Goal: Use online tool/utility: Utilize a website feature to perform a specific function

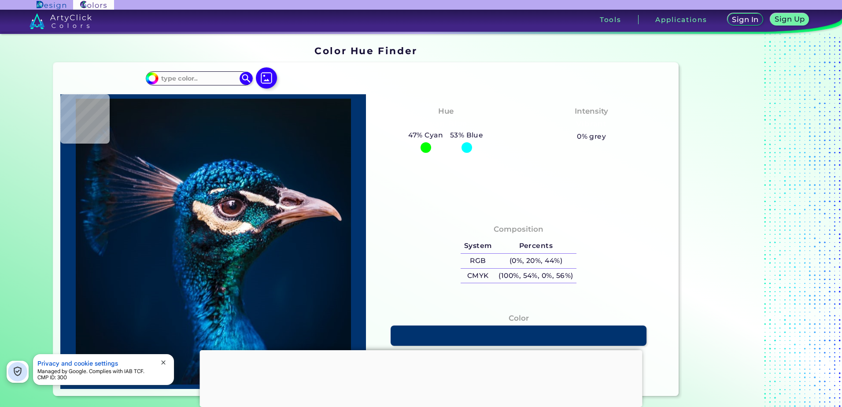
type input "#000000"
type input "#01172f"
type input "#01172F"
type input "#001932"
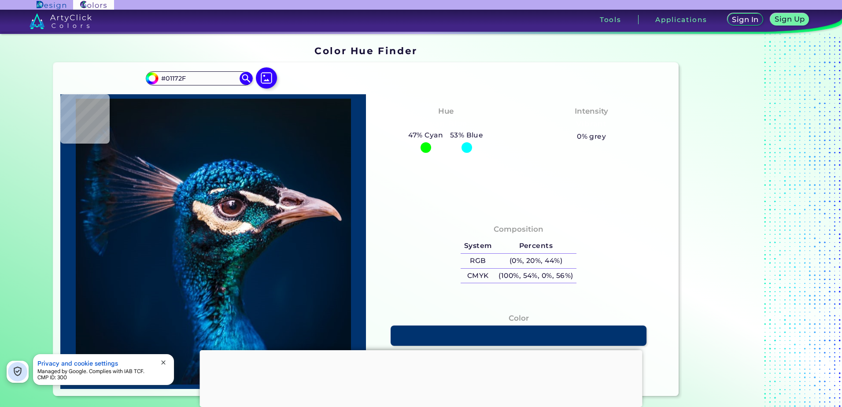
type input "#001932"
type input "#001a34"
type input "#001A34"
type input "#001b38"
type input "#001B38"
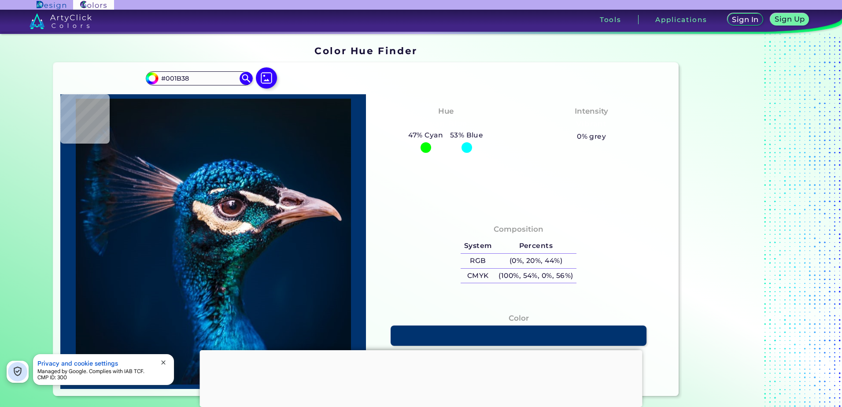
type input "#011c3a"
type input "#011C3A"
type input "#001f3e"
type input "#001F3E"
type input "#002144"
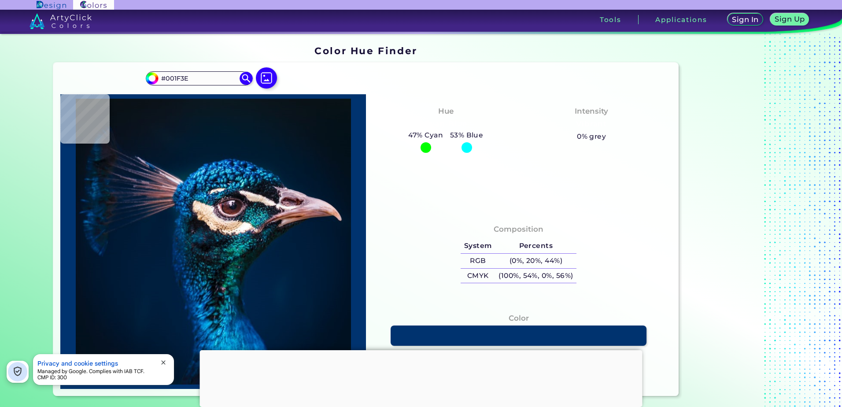
type input "#002144"
type input "#002245"
type input "#002448"
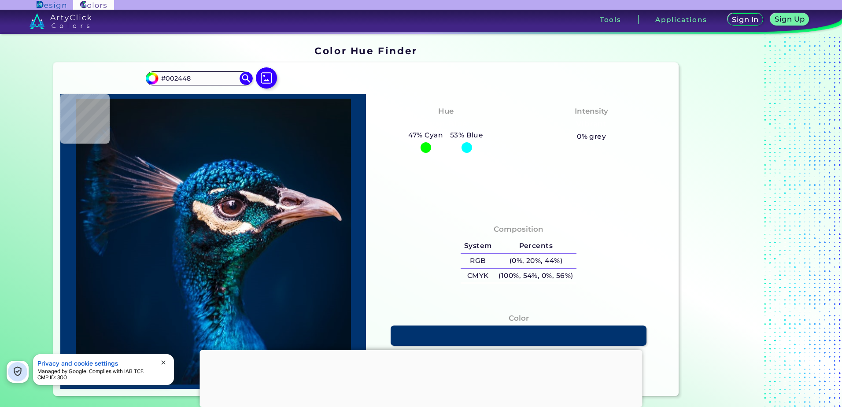
type input "#06191d"
type input "#06191D"
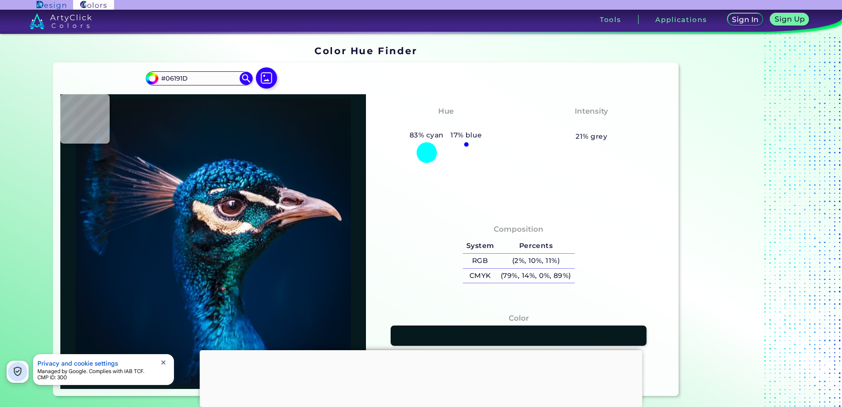
type input "#022125"
type input "#003442"
type input "#004155"
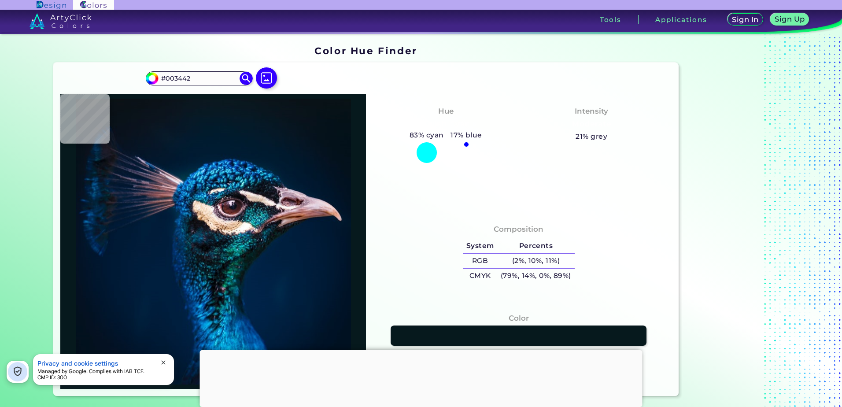
type input "#004155"
type input "#127a91"
type input "#127A91"
type input "#025d69"
type input "#025D69"
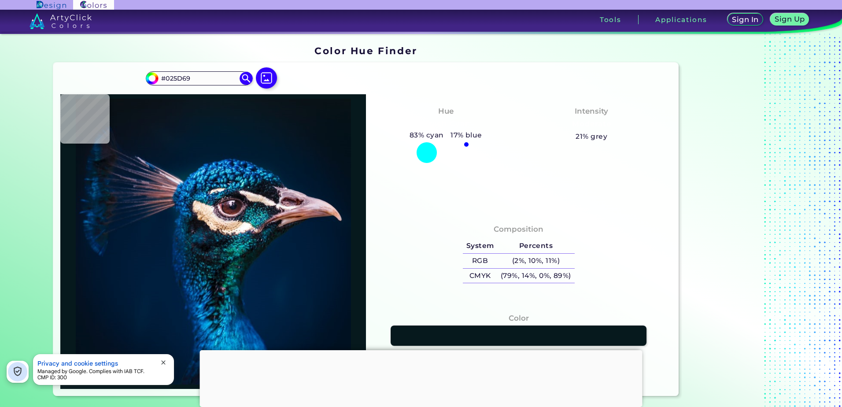
type input "#004e4d"
type input "#004E4D"
type input "#00524f"
type input "#00524F"
type input "#057472"
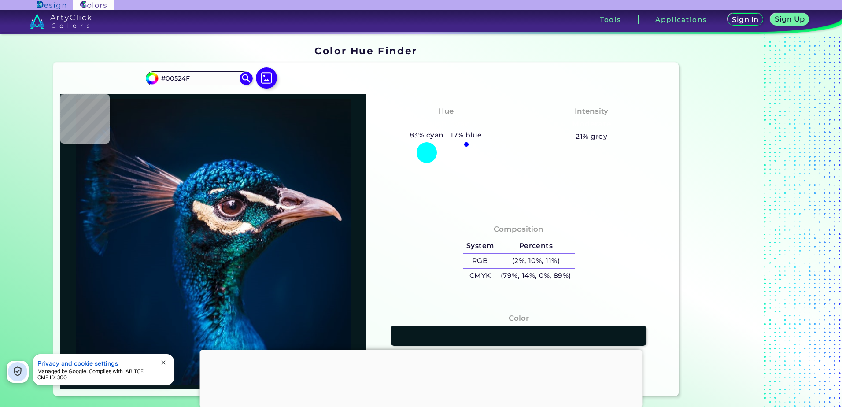
type input "#057472"
type input "#067374"
type input "#035856"
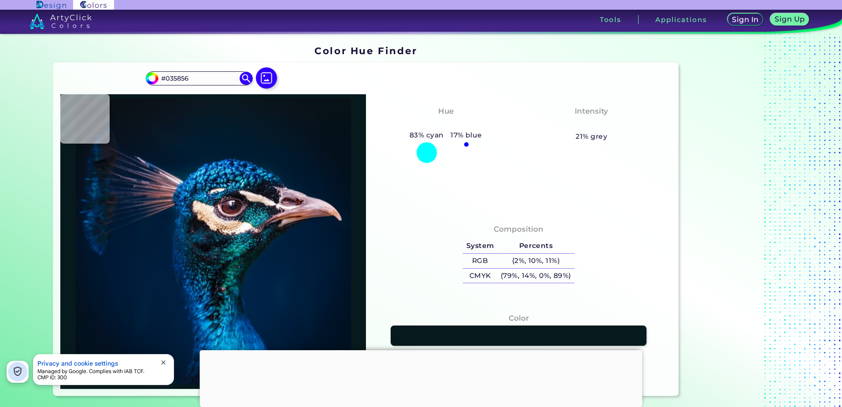
type input "#083f41"
type input "#083F41"
type input "#062932"
type input "#062d35"
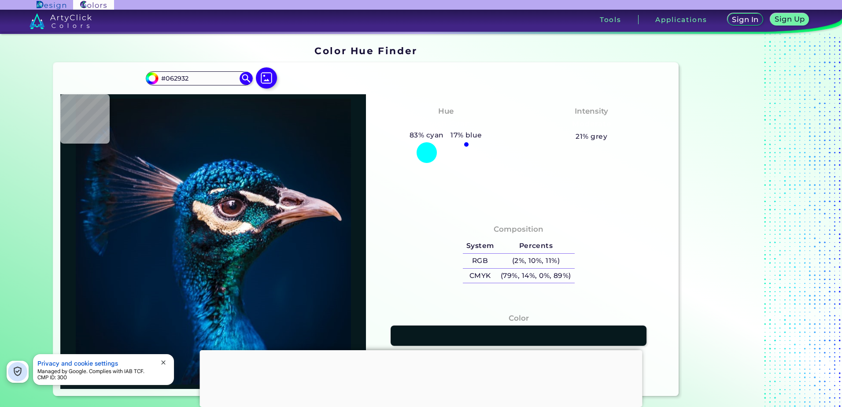
type input "#062D35"
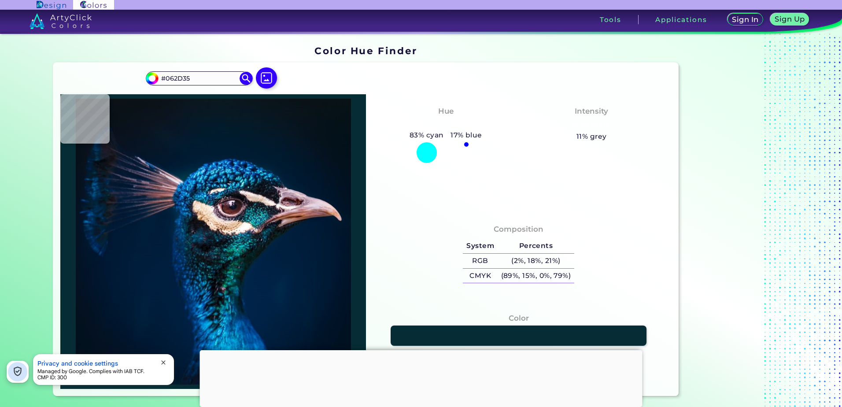
type input "#031c27"
type input "#031C27"
type input "#02252e"
type input "#02252E"
type input "#2f5756"
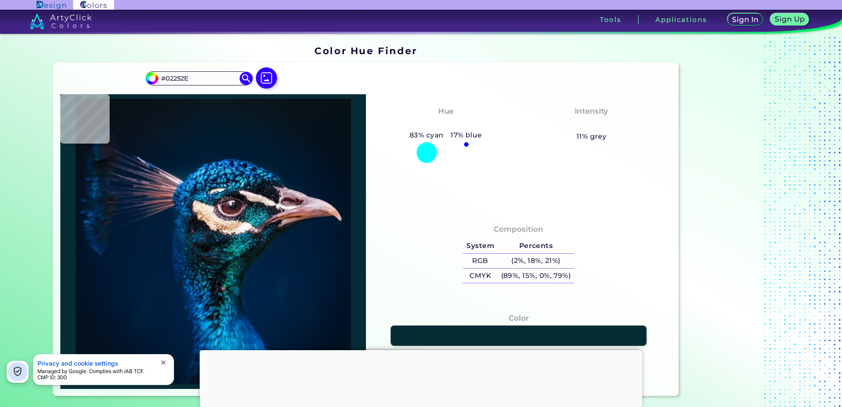
type input "#2F5756"
type input "#7d979d"
type input "#7D979D"
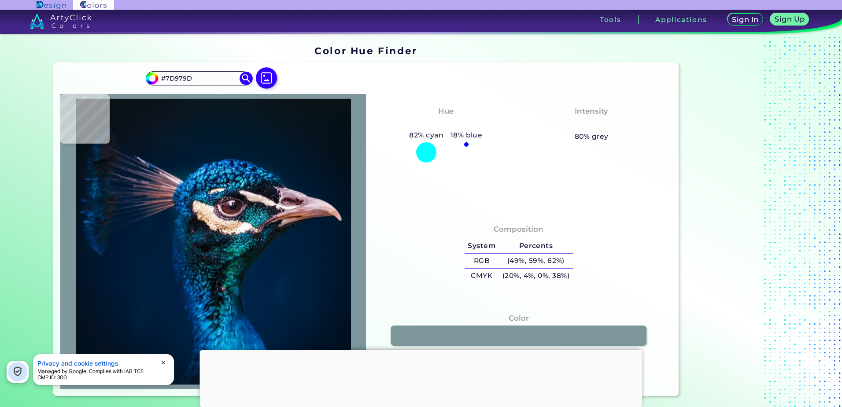
type input "#6d697c"
type input "#6D697C"
type input "#71637b"
type input "#71637B"
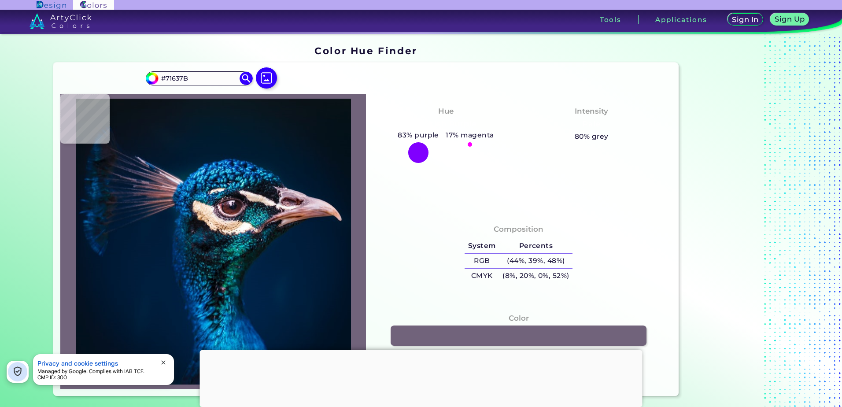
type input "#676b7e"
type input "#676B7E"
type input "#4b4d5d"
type input "#4B4D5D"
type input "#28343d"
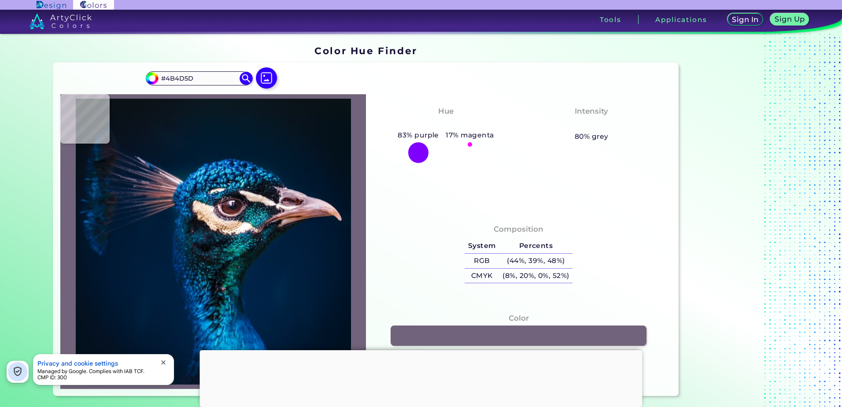
type input "#28343D"
type input "#15272a"
type input "#15272A"
type input "#10181b"
type input "#10181B"
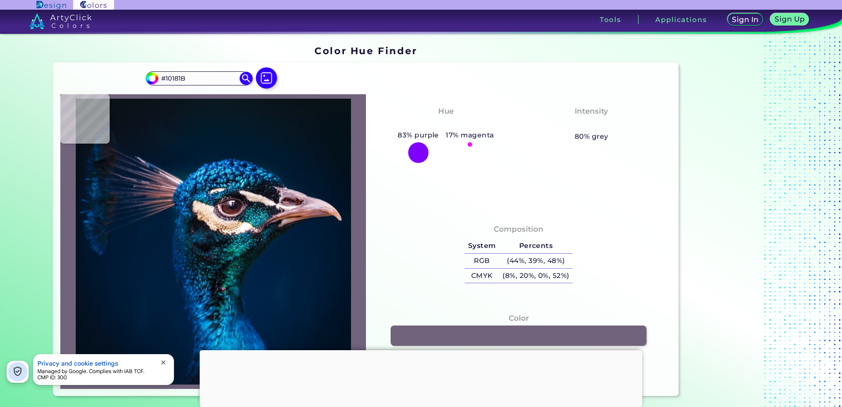
type input "#061516"
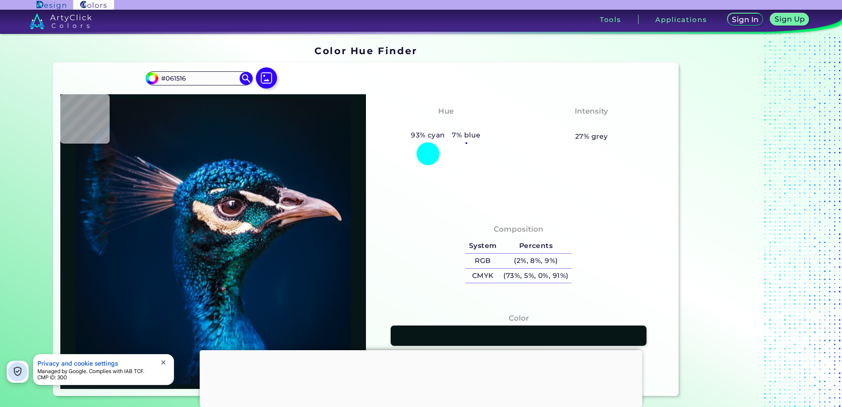
type input "#000b0b"
type input "#000B0B"
type input "#152022"
type input "#233134"
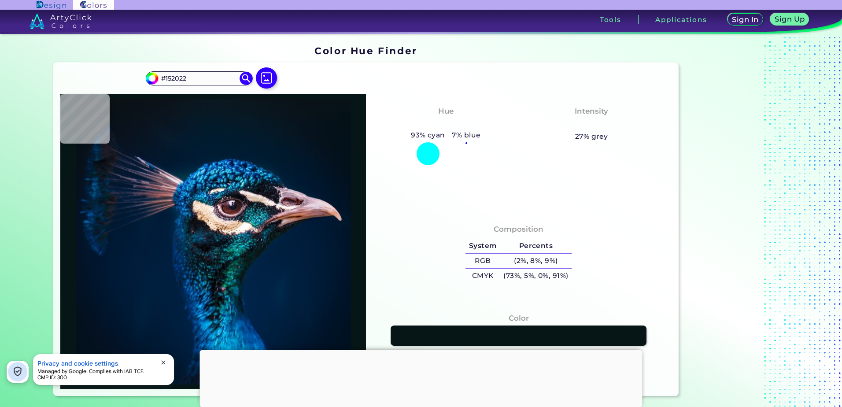
type input "#233134"
type input "#141d24"
type input "#141D24"
type input "#032630"
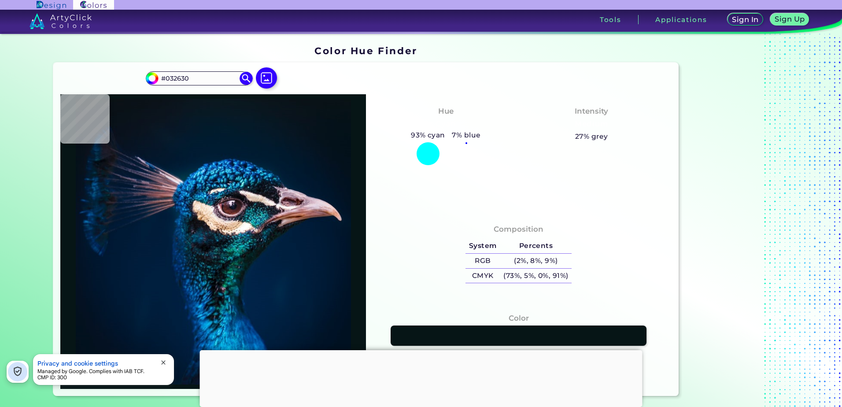
type input "#266775"
type input "#022430"
type input "#071214"
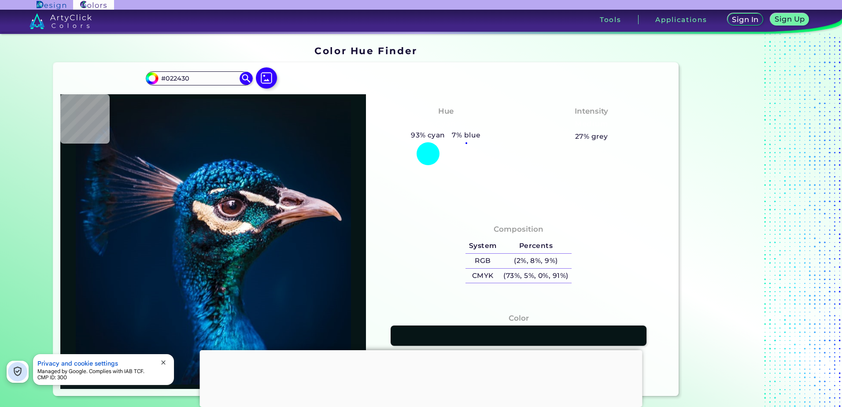
type input "#071214"
type input "#061317"
type input "#060e13"
type input "#060E13"
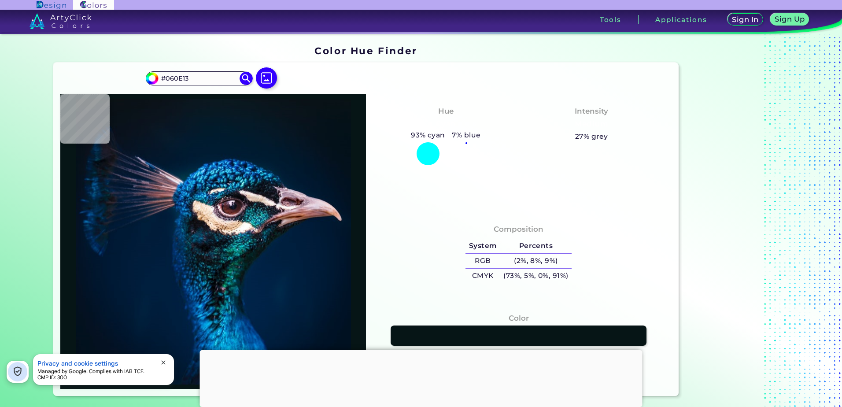
type input "#000c10"
type input "#000C10"
type input "#011819"
type input "#072627"
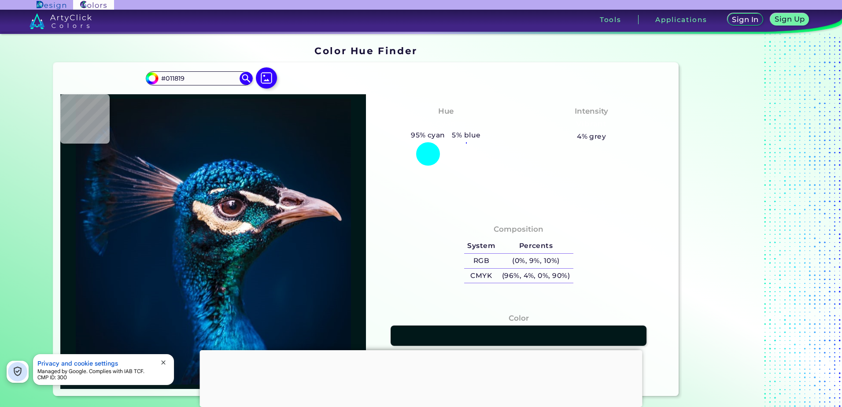
type input "#072627"
type input "#123b3e"
type input "#123B3E"
type input "#0c393f"
type input "#0C393F"
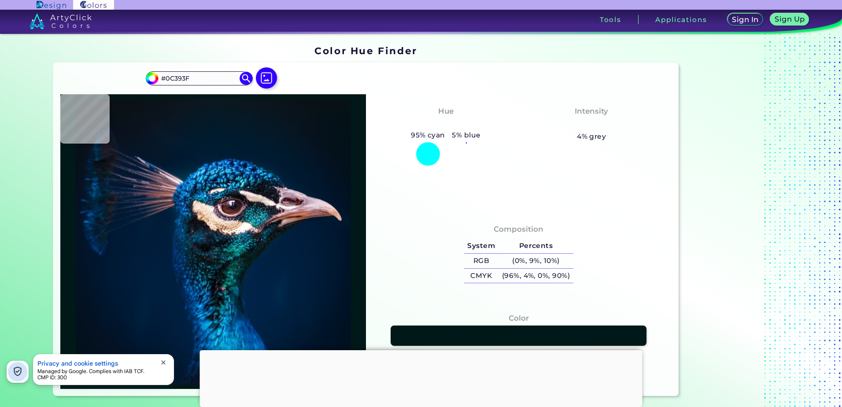
type input "#052f36"
type input "#052F36"
type input "#002c34"
type input "#002C34"
type input "#003a41"
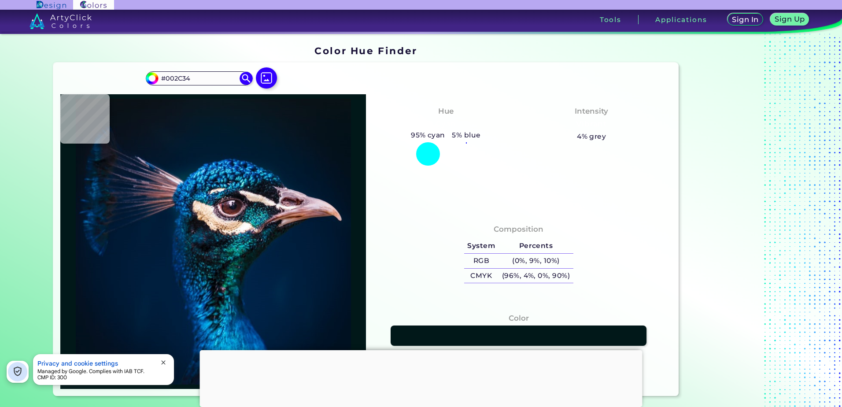
type input "#003A41"
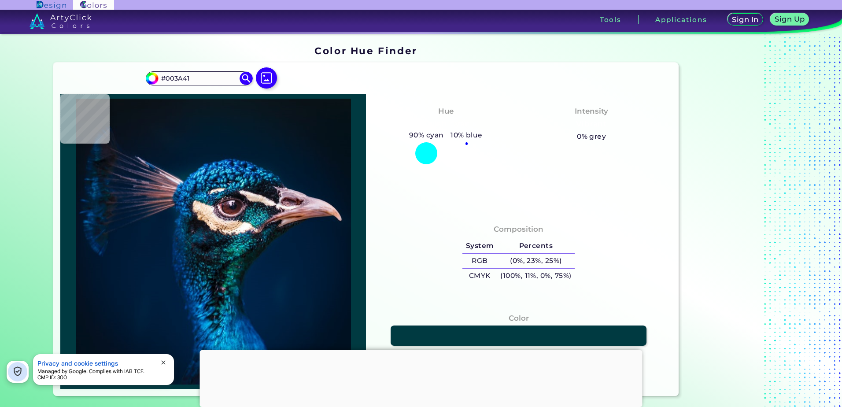
type input "#014f51"
type input "#014F51"
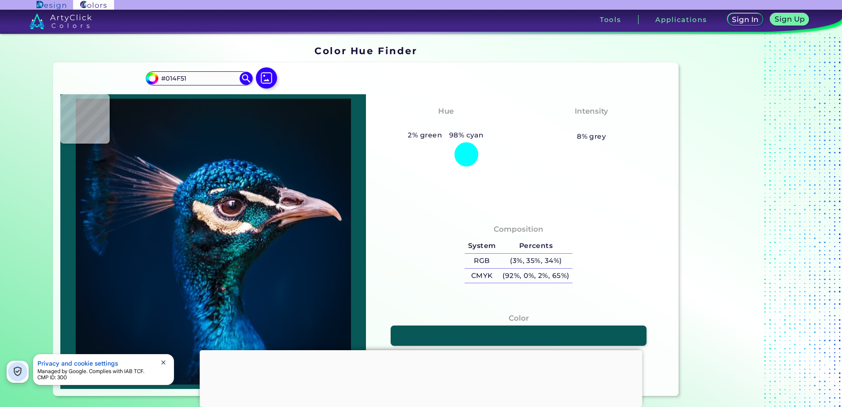
type input "#075856"
type input "#126f67"
type input "#126F67"
type input "#0d6f64"
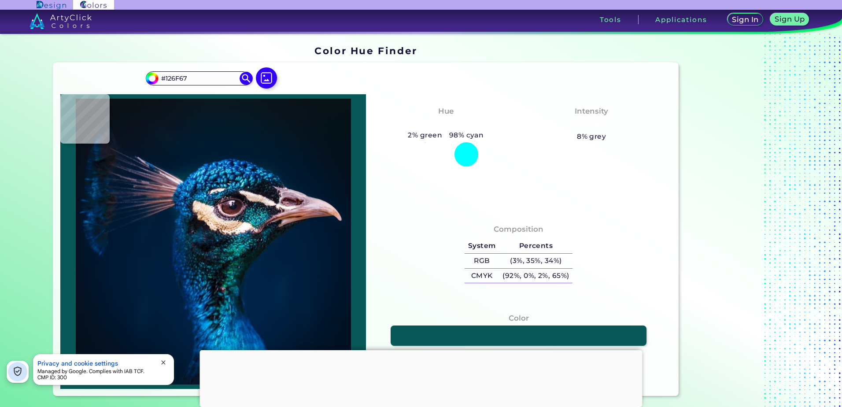
type input "#0D6F64"
type input "#096a5e"
type input "#096A5E"
type input "#065d51"
type input "#065D51"
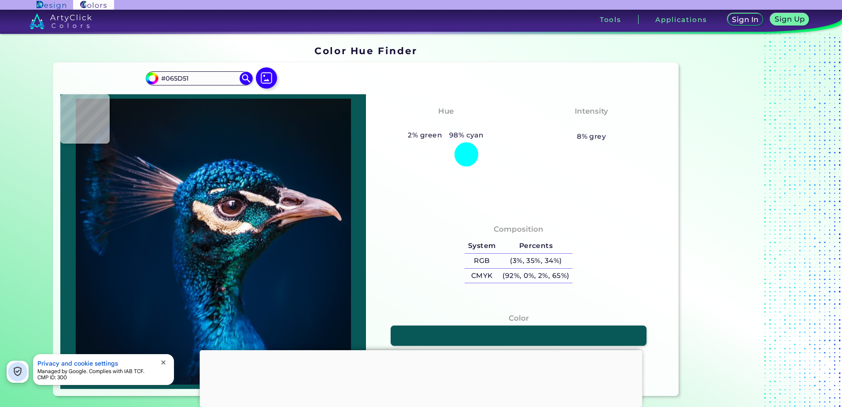
type input "#137e6d"
type input "#137E6D"
type input "#065b49"
type input "#065B49"
type input "#014533"
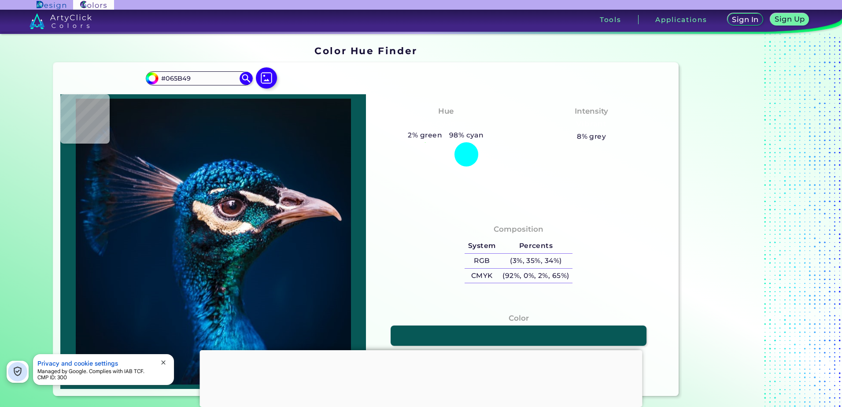
type input "#014533"
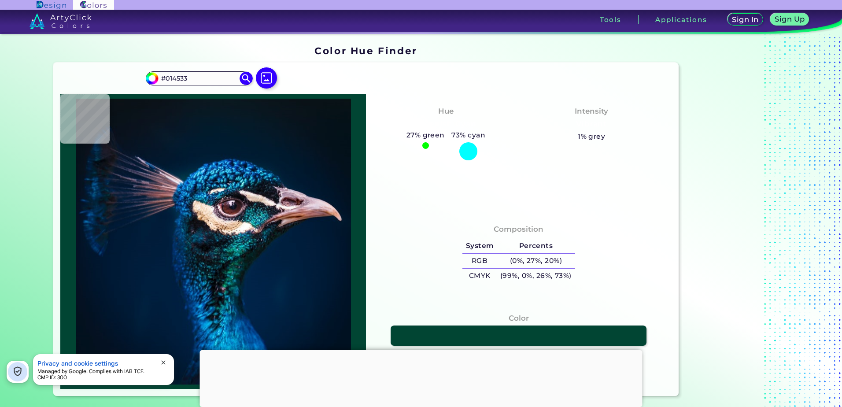
type input "#003021"
type input "#012c23"
type input "#012C23"
type input "#002f2b"
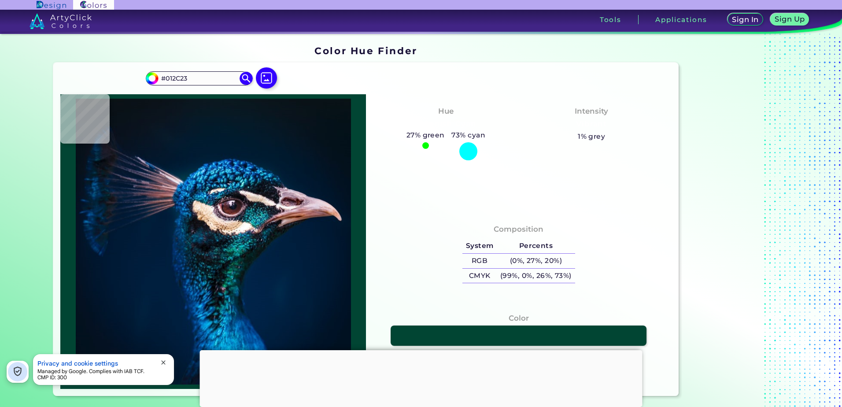
type input "#002F2B"
type input "#043739"
type input "#064045"
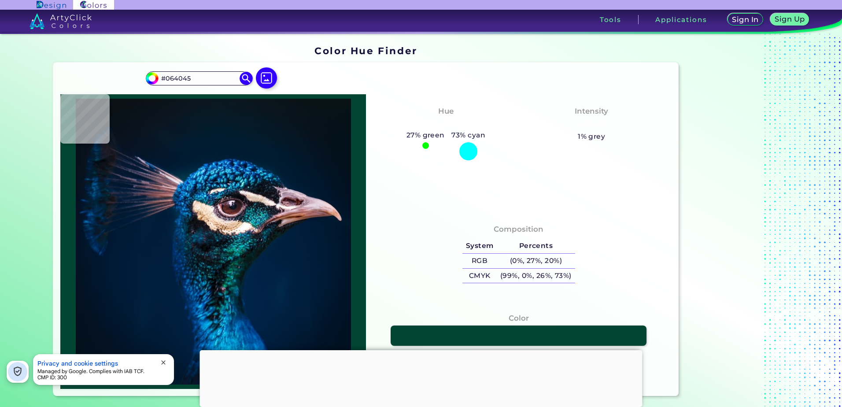
type input "#05444d"
type input "#05444D"
type input "#0f4c59"
type input "#0F4C59"
type input "#062738"
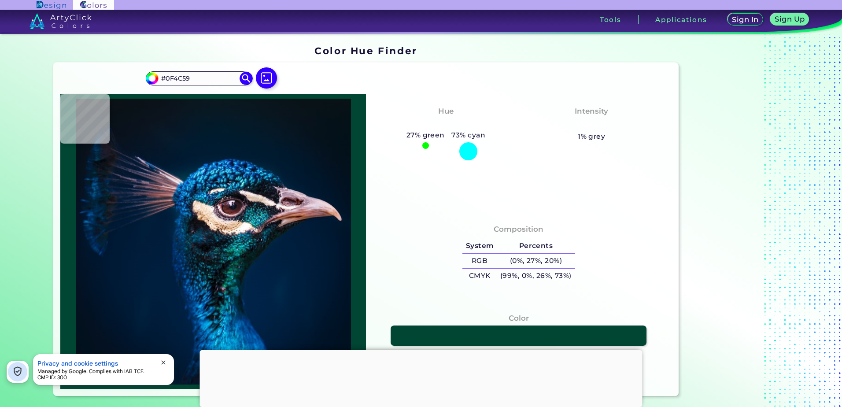
type input "#062738"
type input "#011924"
type input "#001119"
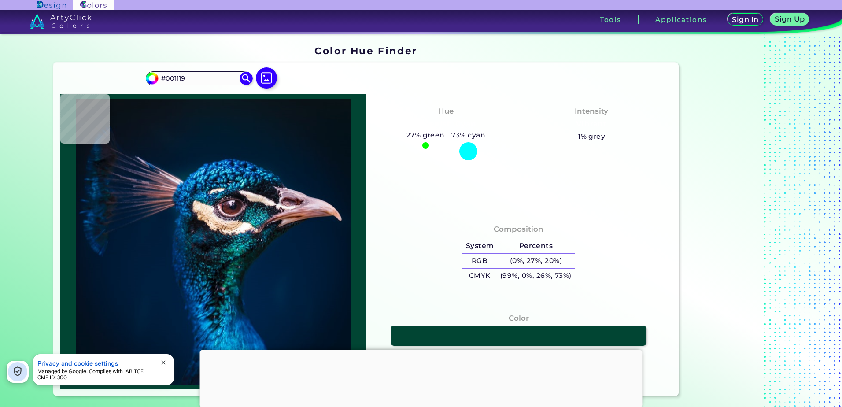
type input "#061019"
type input "#0e121b"
type input "#0E121B"
type input "#0c141d"
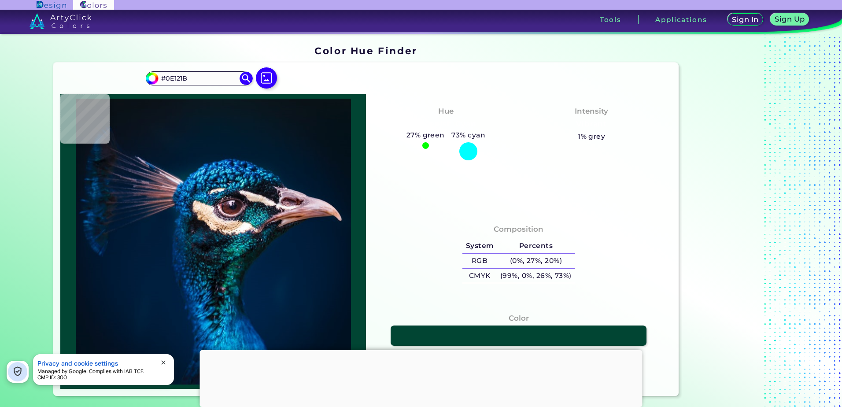
type input "#0C141D"
type input "#0d121e"
type input "#0D121E"
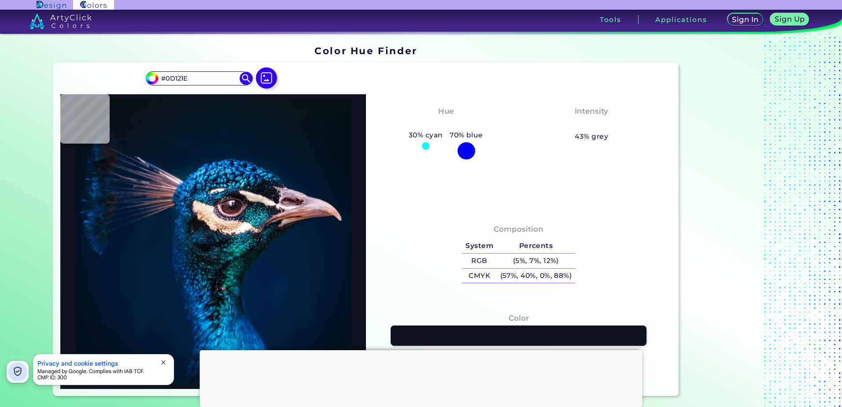
type input "#07111e"
type input "#07111E"
type input "#103f47"
type input "#103F47"
type input "#02353c"
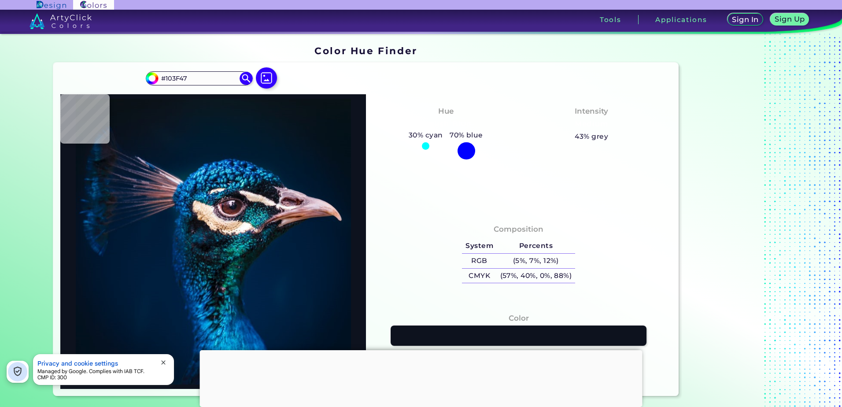
type input "#02353C"
type input "#013036"
type input "#002e2a"
type input "#002E2A"
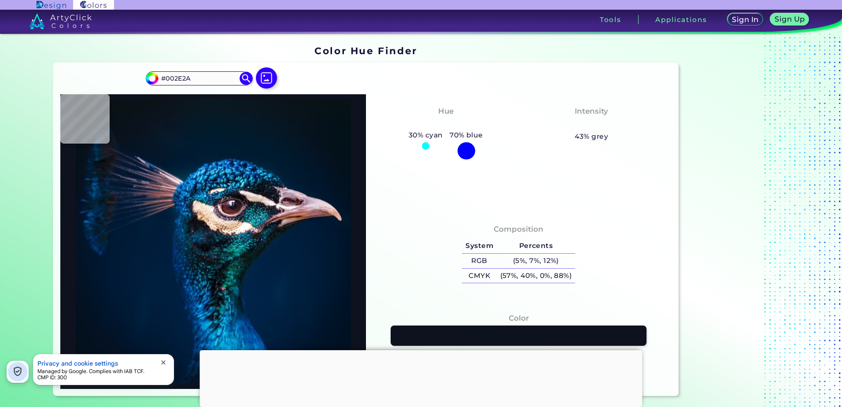
type input "#001e25"
type input "#001E25"
type input "#15454e"
type input "#15454E"
type input "#26676d"
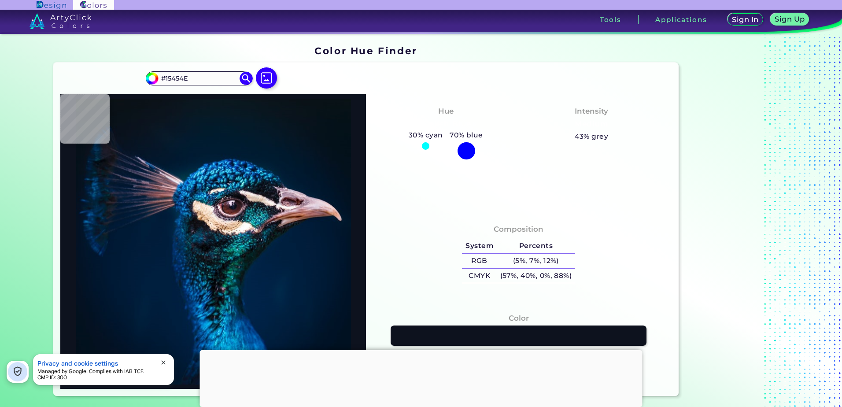
type input "#26676D"
type input "#1e5459"
type input "#1E5459"
type input "#082430"
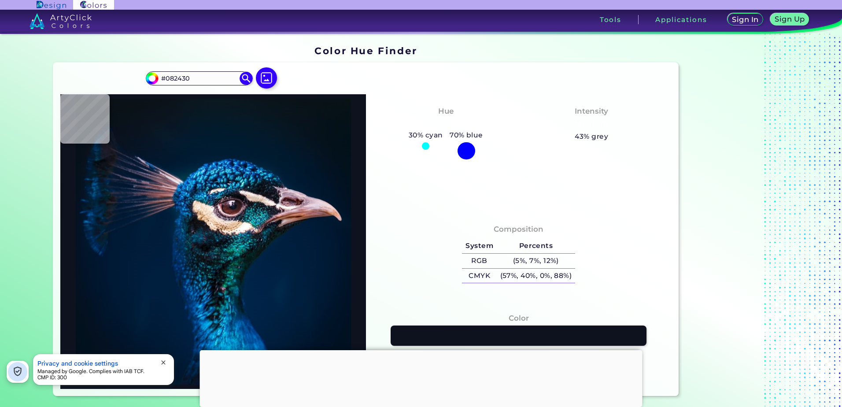
type input "#112632"
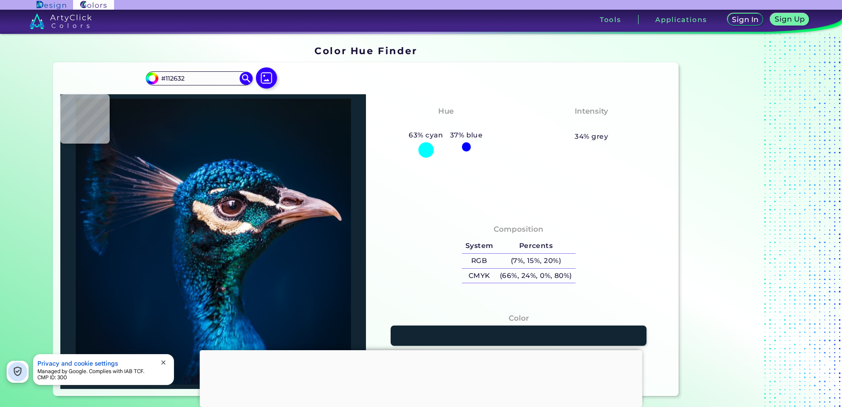
type input "#192c35"
type input "#192C35"
type input "#171f2e"
type input "#171F2E"
type input "#09364d"
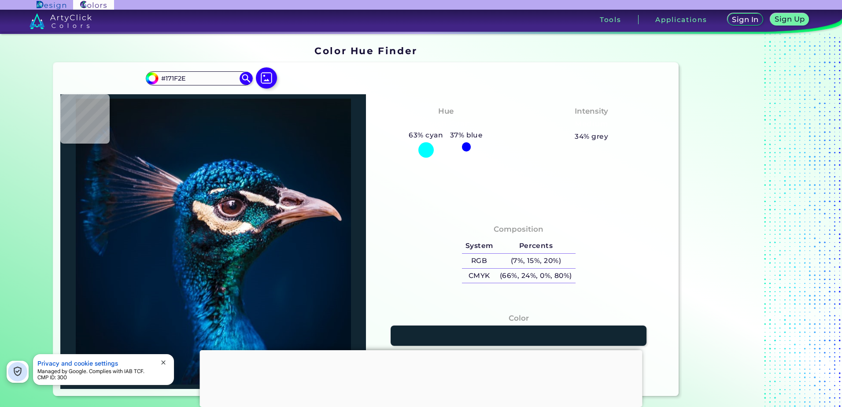
type input "#09364D"
type input "#073147"
type input "#0a0710"
type input "#0A0710"
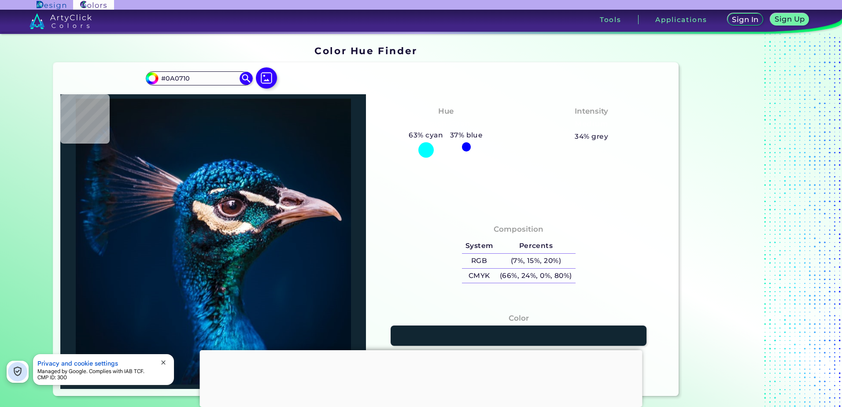
type input "#060c13"
type input "#060C13"
type input "#0a0e17"
type input "#0A0E17"
type input "#0d1620"
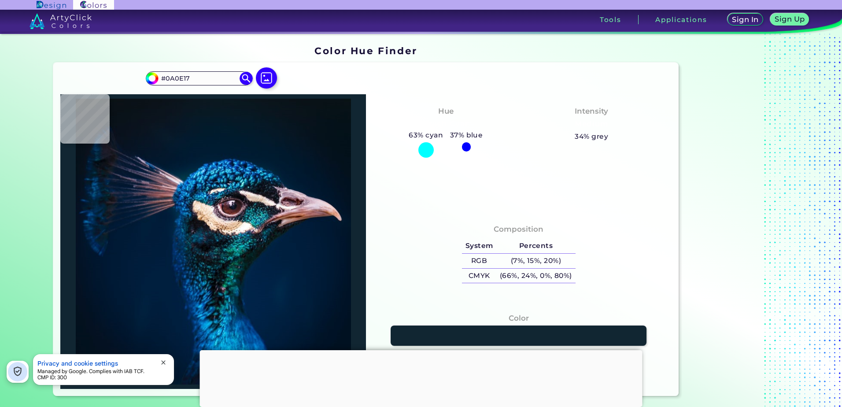
type input "#0D1620"
type input "#080c13"
type input "#080C13"
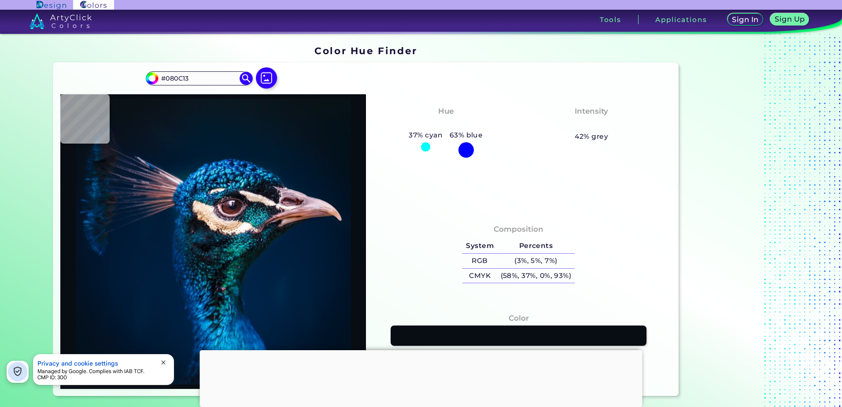
type input "#050409"
type input "#0a0b0f"
type input "#0A0B0F"
type input "#101a25"
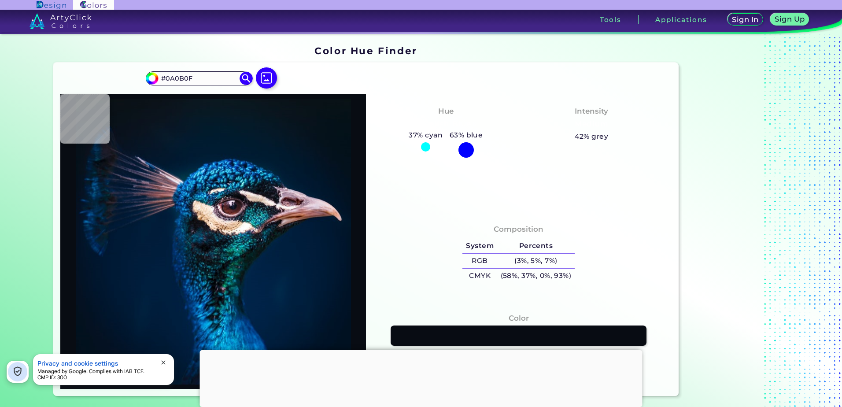
type input "#101A25"
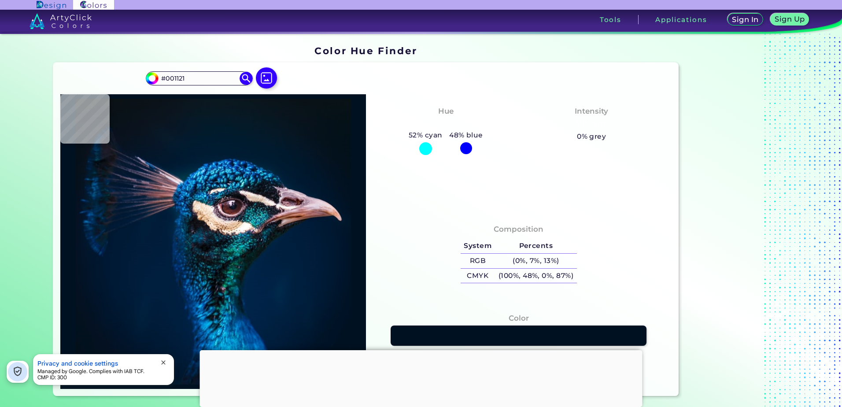
click at [423, 350] on div at bounding box center [421, 350] width 443 height 0
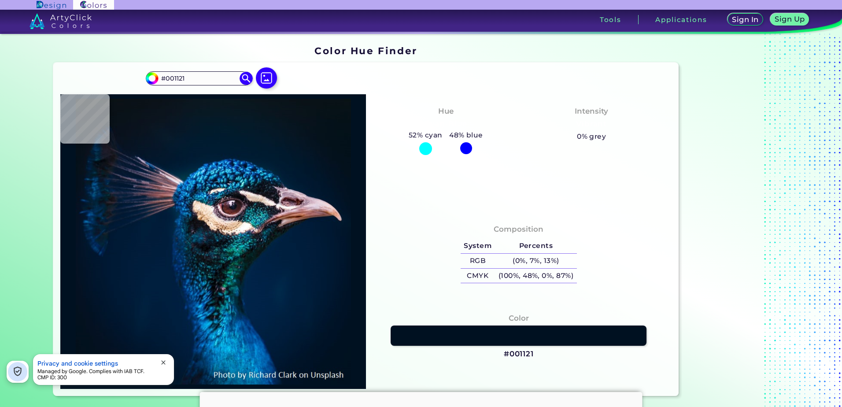
scroll to position [44, 0]
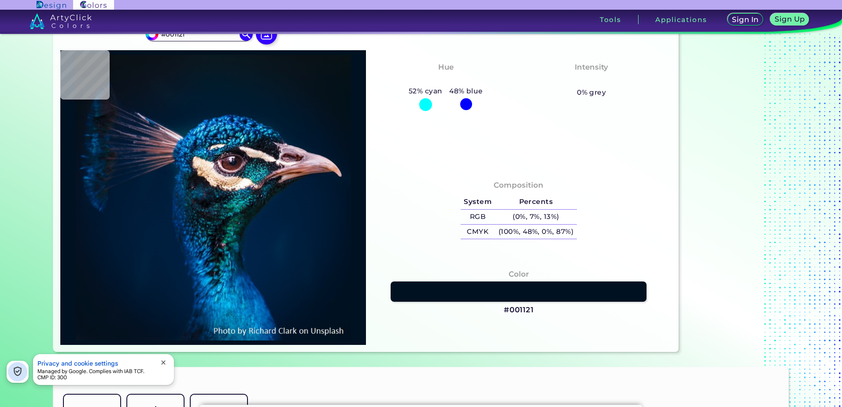
click at [161, 362] on span "close" at bounding box center [163, 362] width 7 height 7
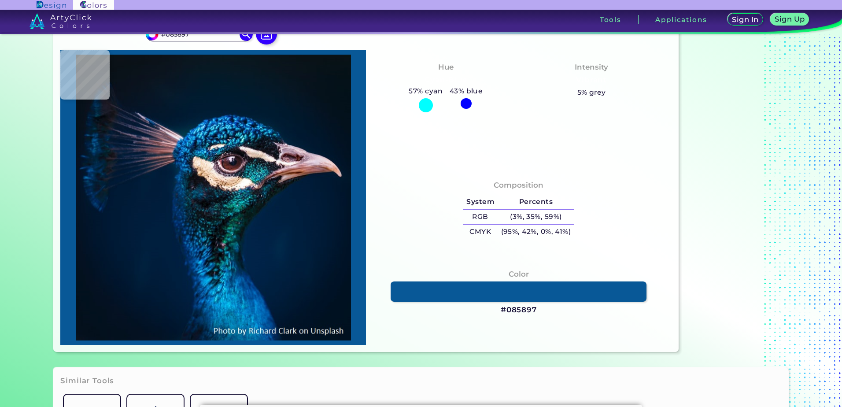
scroll to position [0, 0]
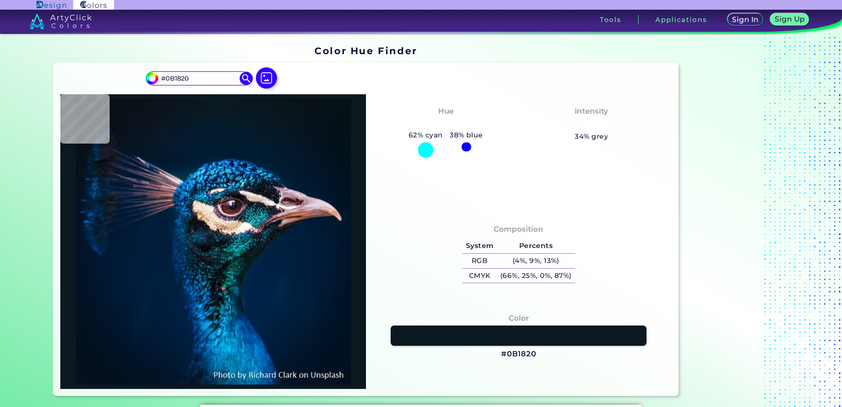
click at [266, 76] on img at bounding box center [266, 77] width 21 height 21
click at [0, 0] on input "file" at bounding box center [0, 0] width 0 height 0
